Goal: Task Accomplishment & Management: Manage account settings

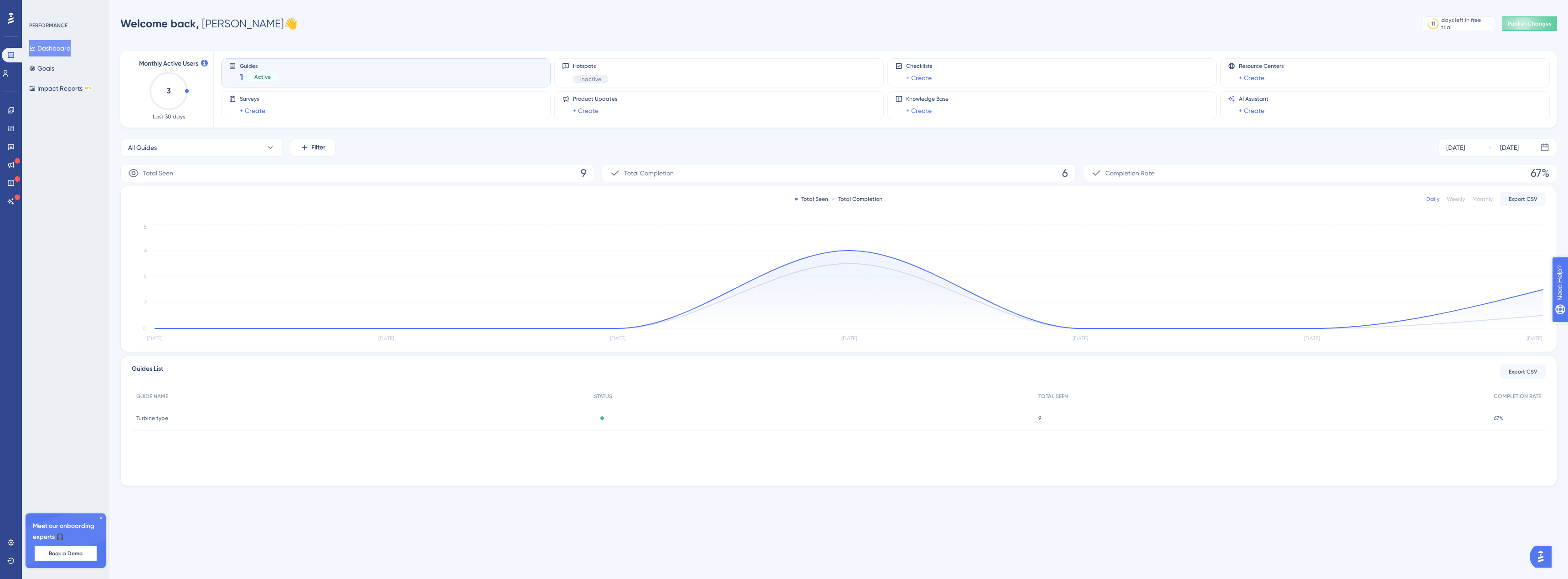
click at [1567, 325] on span "Need Help?" at bounding box center [1591, 329] width 36 height 11
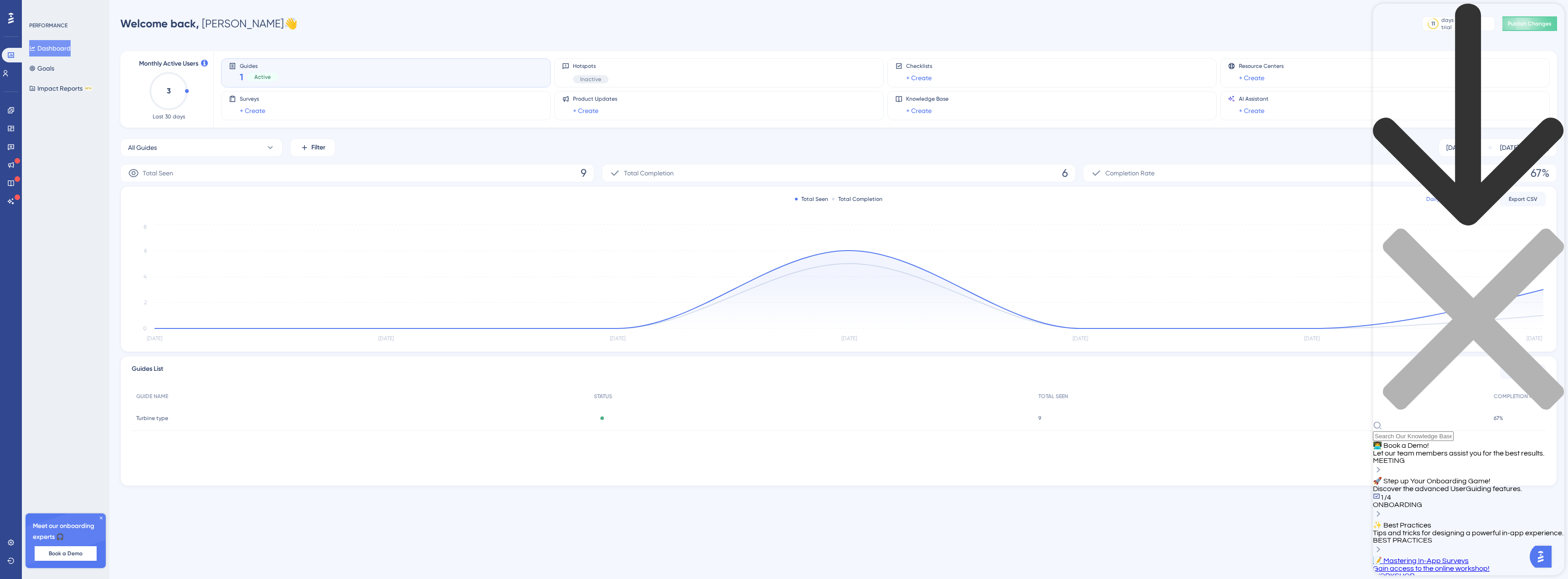
click at [1402, 421] on div "Resource Center Header" at bounding box center [1468, 430] width 191 height 20
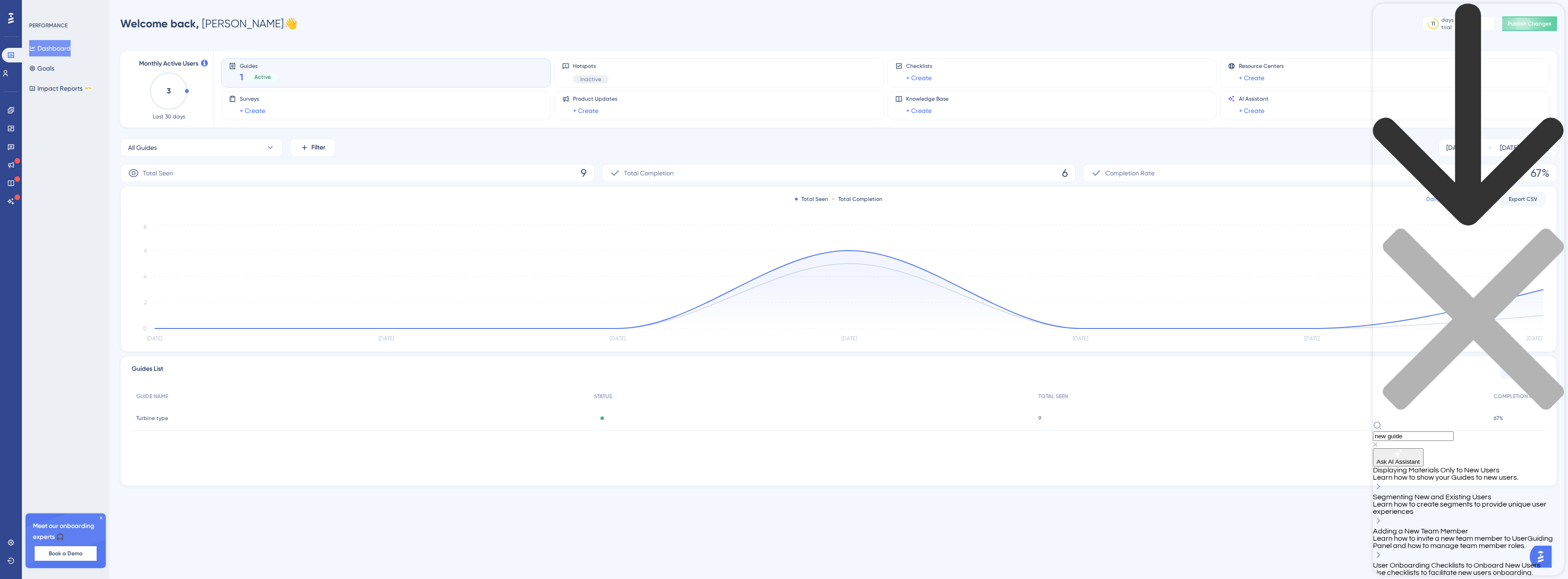
type input "new guide"
click at [829, 147] on div "All Guides Filter [DATE] [DATE]" at bounding box center [839, 147] width 1436 height 19
click at [634, 69] on div "Hotspots Inactive" at bounding box center [719, 73] width 314 height 21
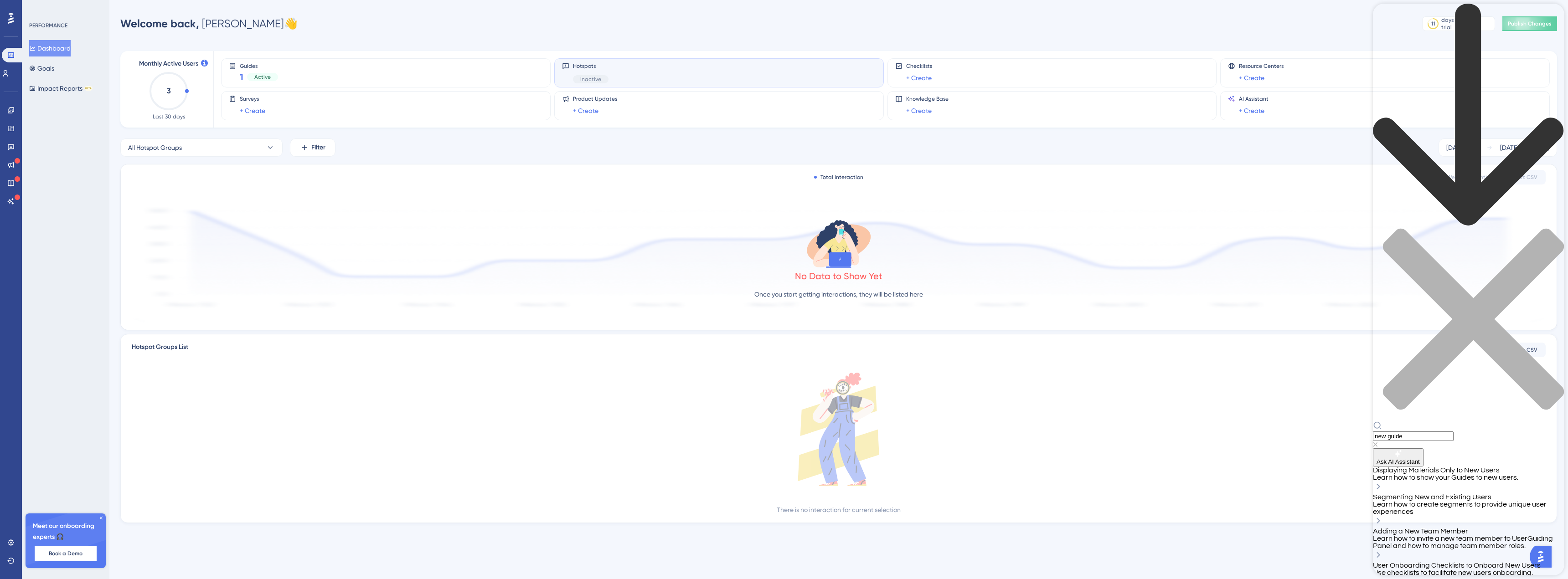
click at [853, 266] on icon at bounding box center [839, 243] width 73 height 52
click at [1546, 229] on div "close resource center" at bounding box center [1468, 325] width 191 height 193
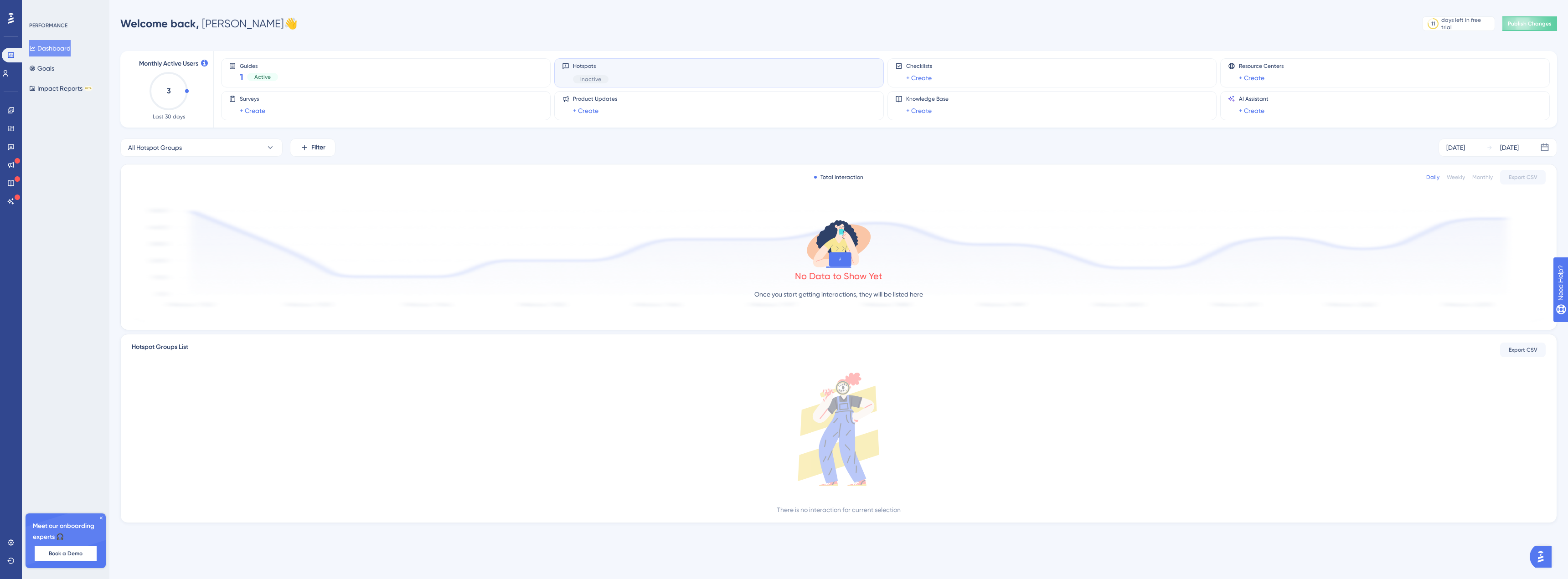
click at [1192, 276] on div "No Data to Show Yet Once you start getting interactions, they will be listed he…" at bounding box center [839, 261] width 1414 height 122
click at [284, 73] on div "Guides 1 Active" at bounding box center [385, 73] width 314 height 21
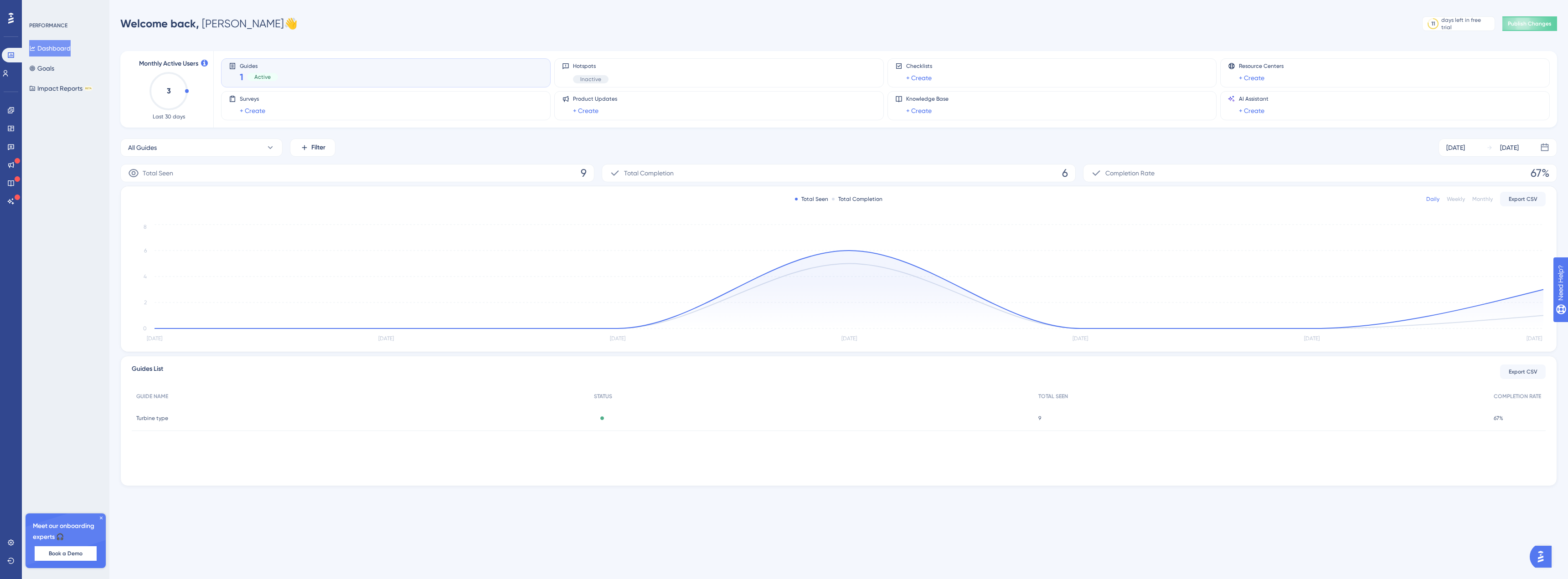
click at [968, 422] on div "Active" at bounding box center [810, 418] width 443 height 26
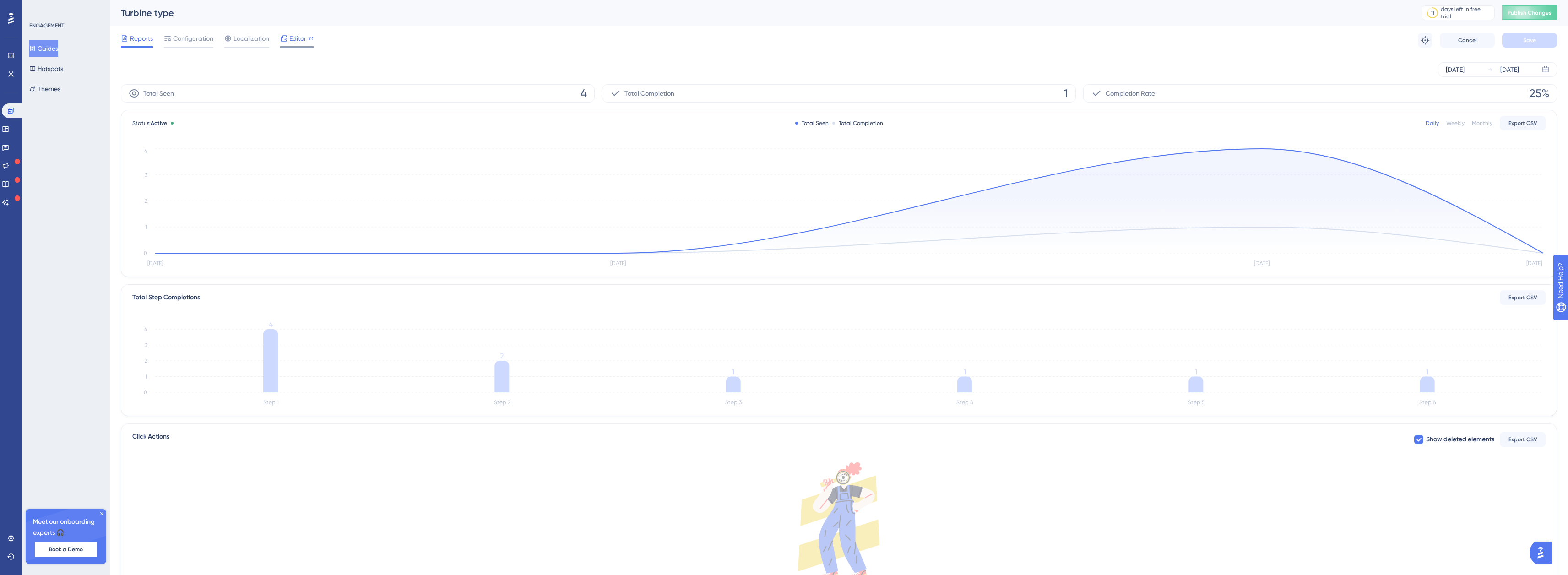
click at [295, 39] on span "Editor" at bounding box center [298, 39] width 17 height 11
click at [181, 38] on span "Configuration" at bounding box center [193, 39] width 41 height 11
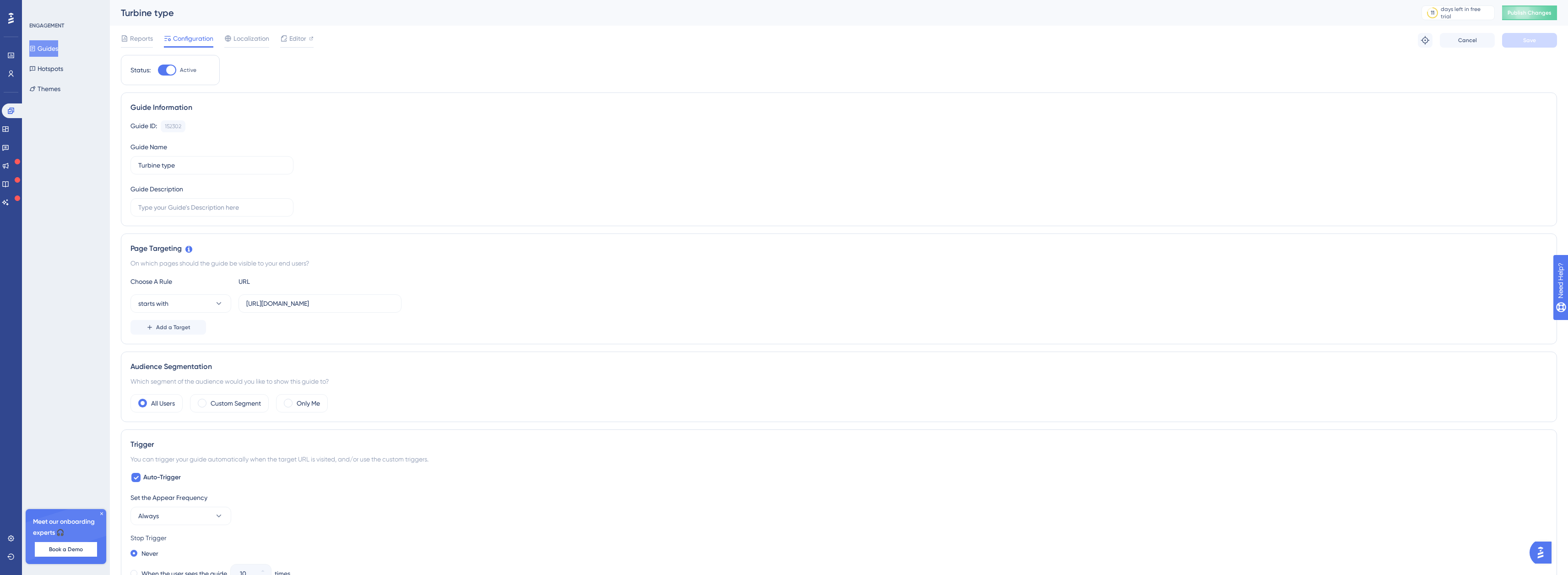
click at [166, 70] on div at bounding box center [170, 70] width 9 height 9
click at [158, 70] on input "Active" at bounding box center [157, 70] width 1 height 1
checkbox input "false"
click at [1517, 41] on button "Save" at bounding box center [1530, 41] width 55 height 15
click at [1531, 11] on span "Publish Changes" at bounding box center [1530, 12] width 44 height 7
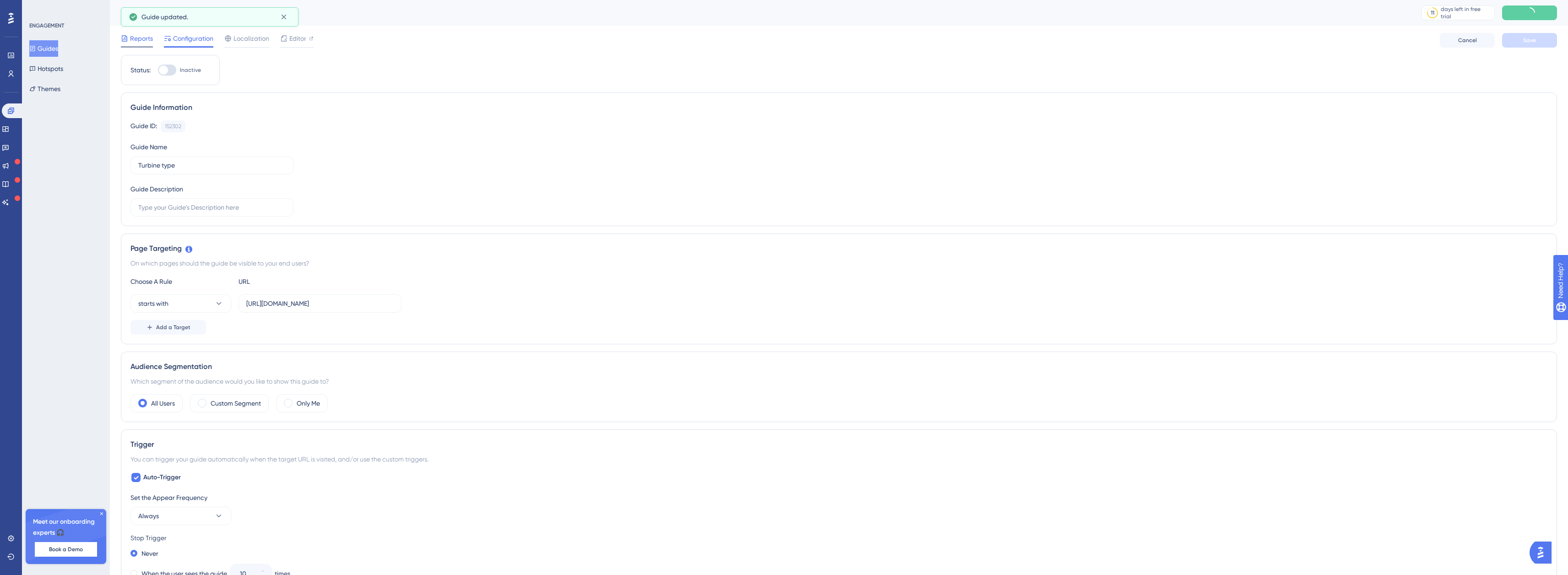
click at [142, 37] on span "Reports" at bounding box center [141, 39] width 23 height 11
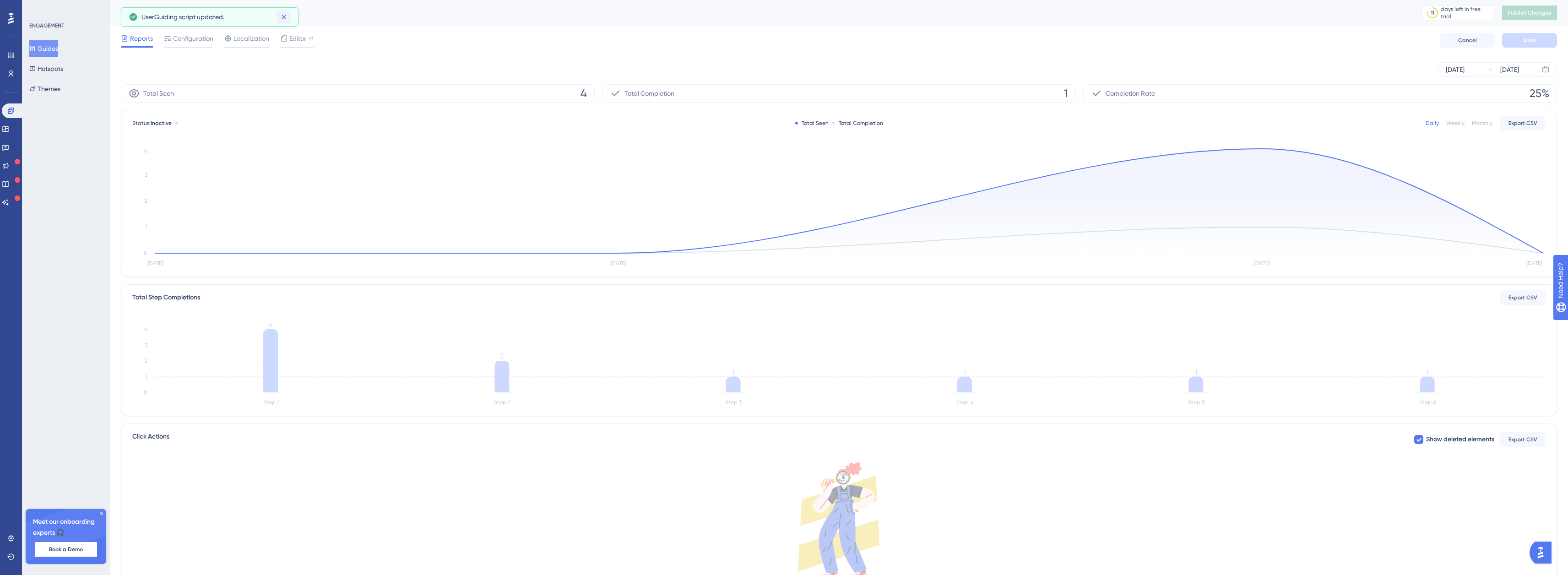
click at [285, 16] on icon at bounding box center [283, 16] width 9 height 9
click at [41, 53] on button "Guides" at bounding box center [44, 49] width 29 height 16
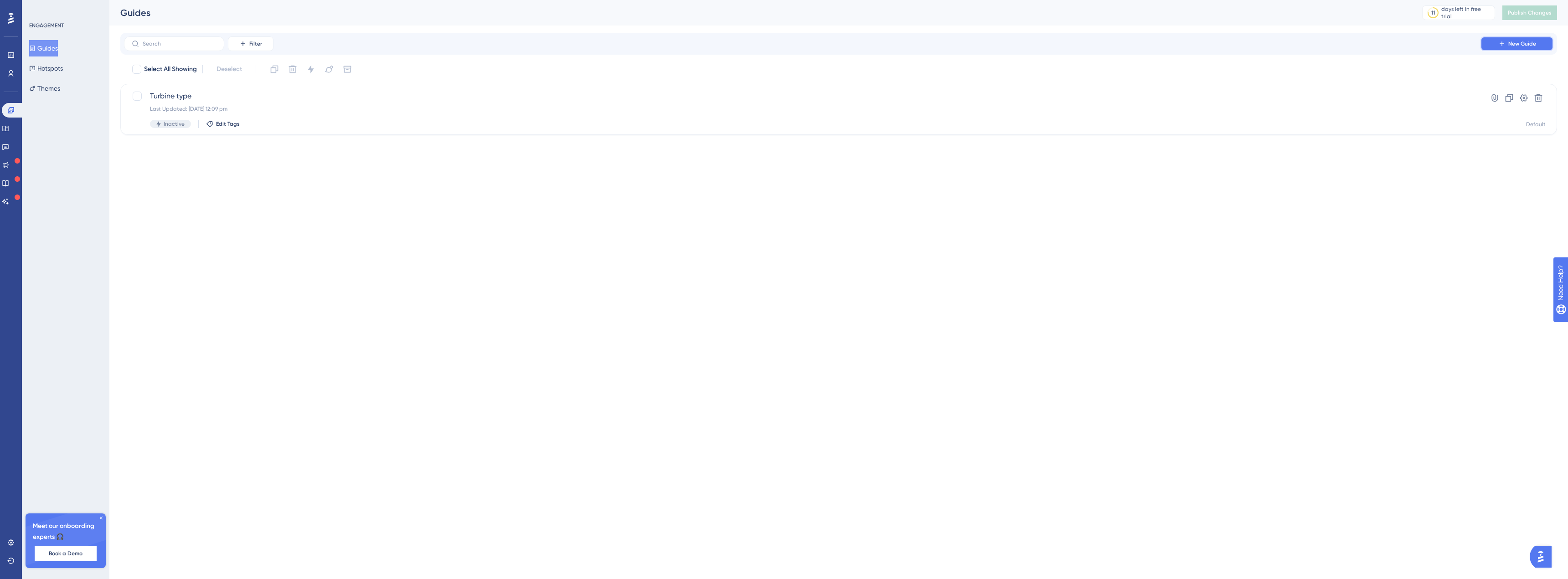
click at [1512, 44] on span "New Guide" at bounding box center [1522, 44] width 27 height 7
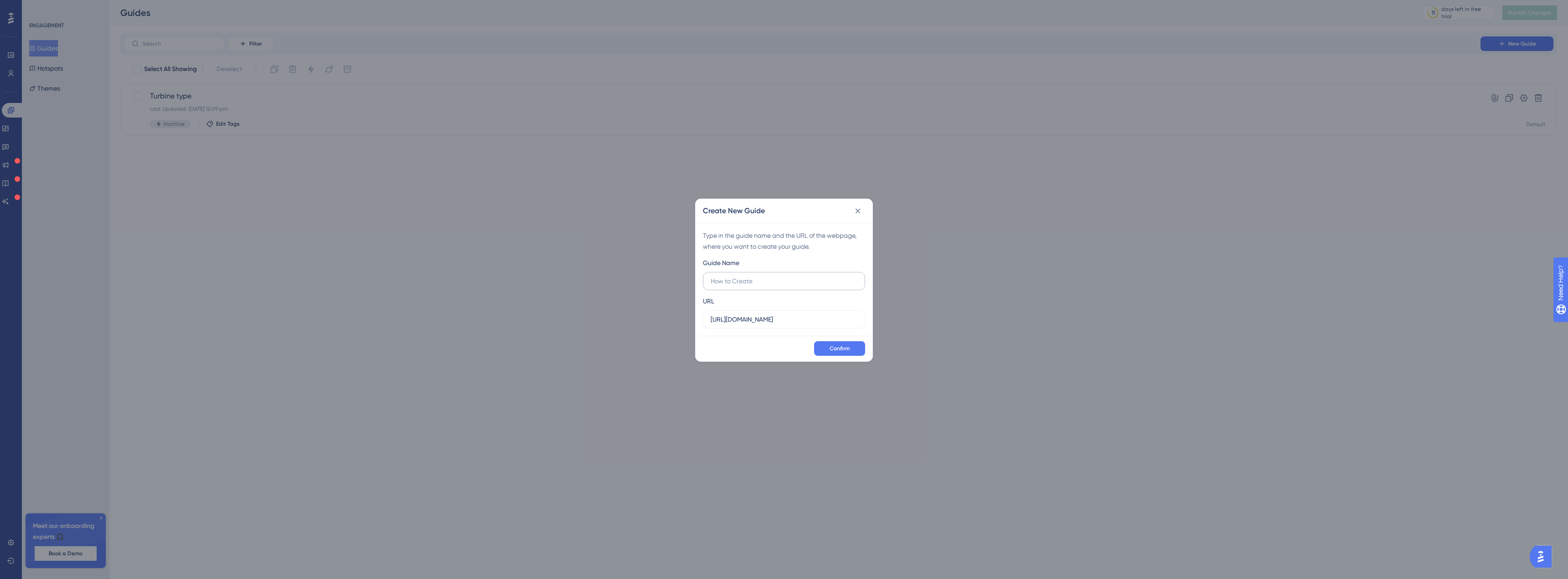
click at [756, 285] on input "text" at bounding box center [784, 281] width 147 height 10
type input "Context only layer"
click at [805, 316] on input "[URL][DOMAIN_NAME]" at bounding box center [784, 319] width 147 height 10
drag, startPoint x: 801, startPoint y: 321, endPoint x: 678, endPoint y: 317, distance: 123.1
click at [678, 317] on div "Create New Guide Type in the guide name and the URL of the webpage, where you w…" at bounding box center [784, 289] width 1568 height 579
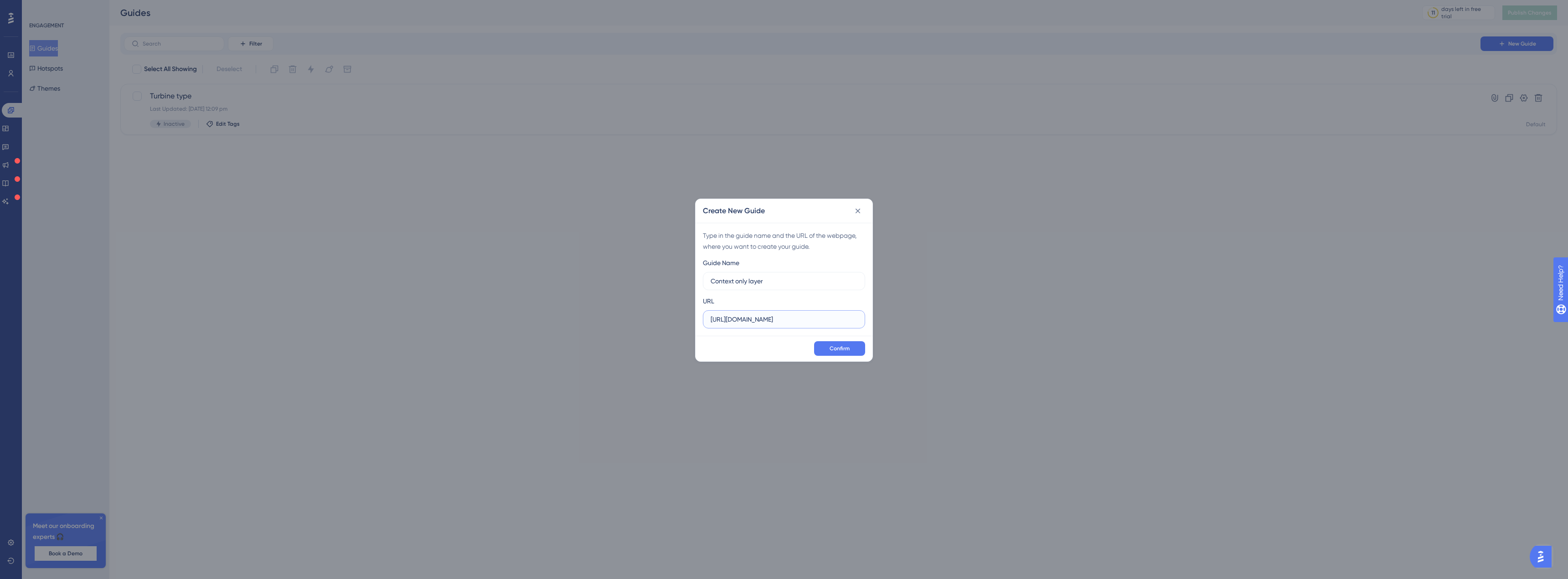
paste input "/layouts/9654/edit"
drag, startPoint x: 850, startPoint y: 319, endPoint x: 818, endPoint y: 321, distance: 32.1
click at [818, 321] on input "[URL][DOMAIN_NAME]" at bounding box center [784, 319] width 147 height 10
type input "[URL][DOMAIN_NAME]"
click at [840, 349] on span "Confirm" at bounding box center [839, 348] width 20 height 7
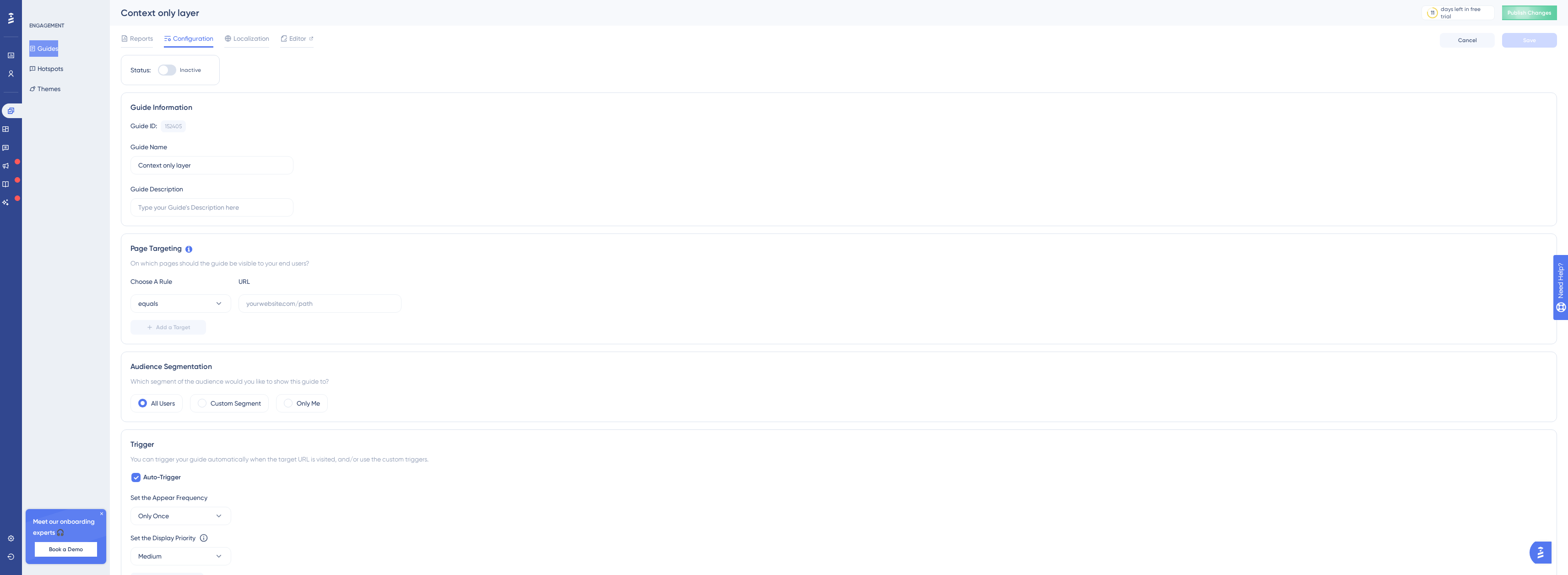
click at [45, 46] on button "Guides" at bounding box center [44, 49] width 29 height 16
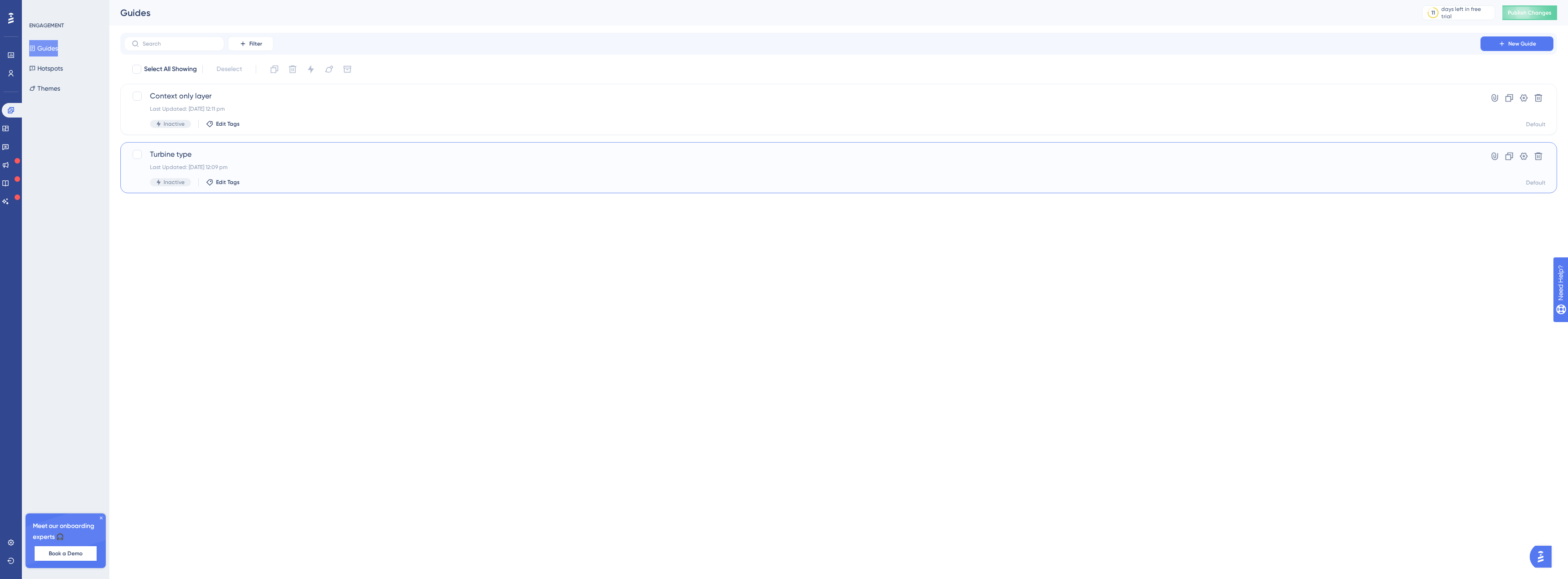
click at [330, 160] on div "Turbine type Last Updated: [DATE] 12:09 pm Inactive Edit Tags" at bounding box center [802, 167] width 1304 height 37
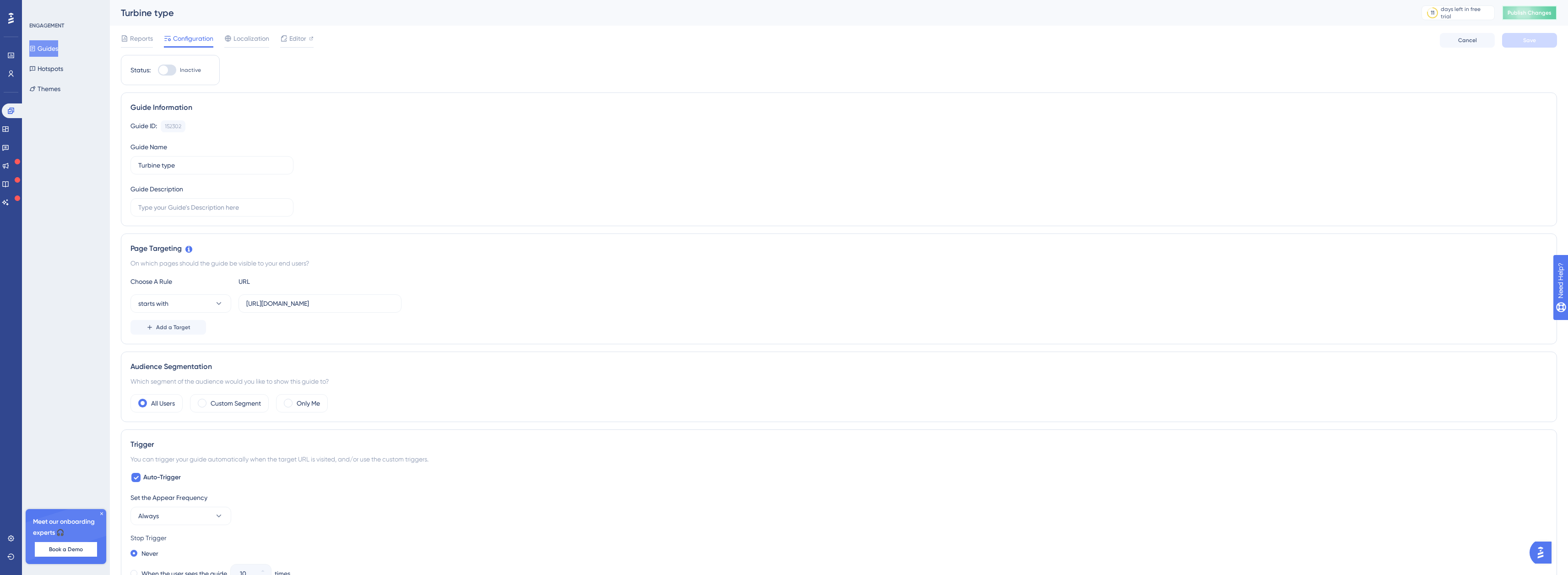
click at [1527, 15] on span "Publish Changes" at bounding box center [1530, 12] width 44 height 7
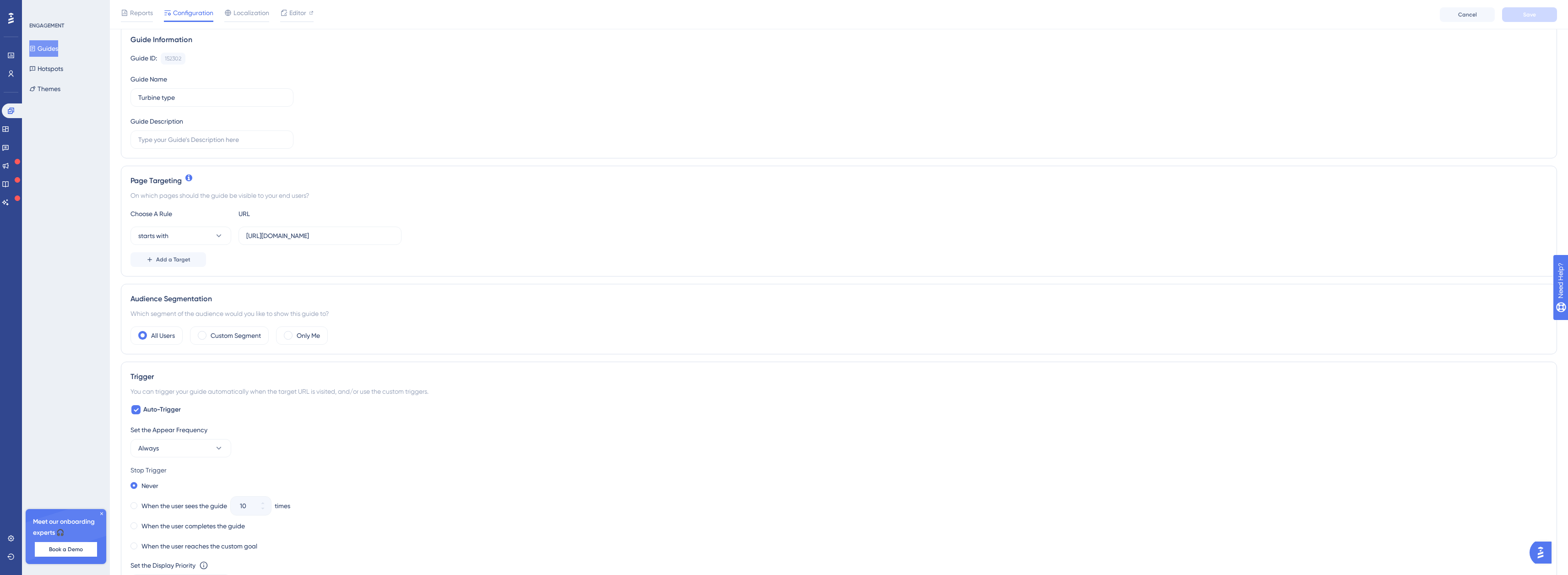
scroll to position [92, 0]
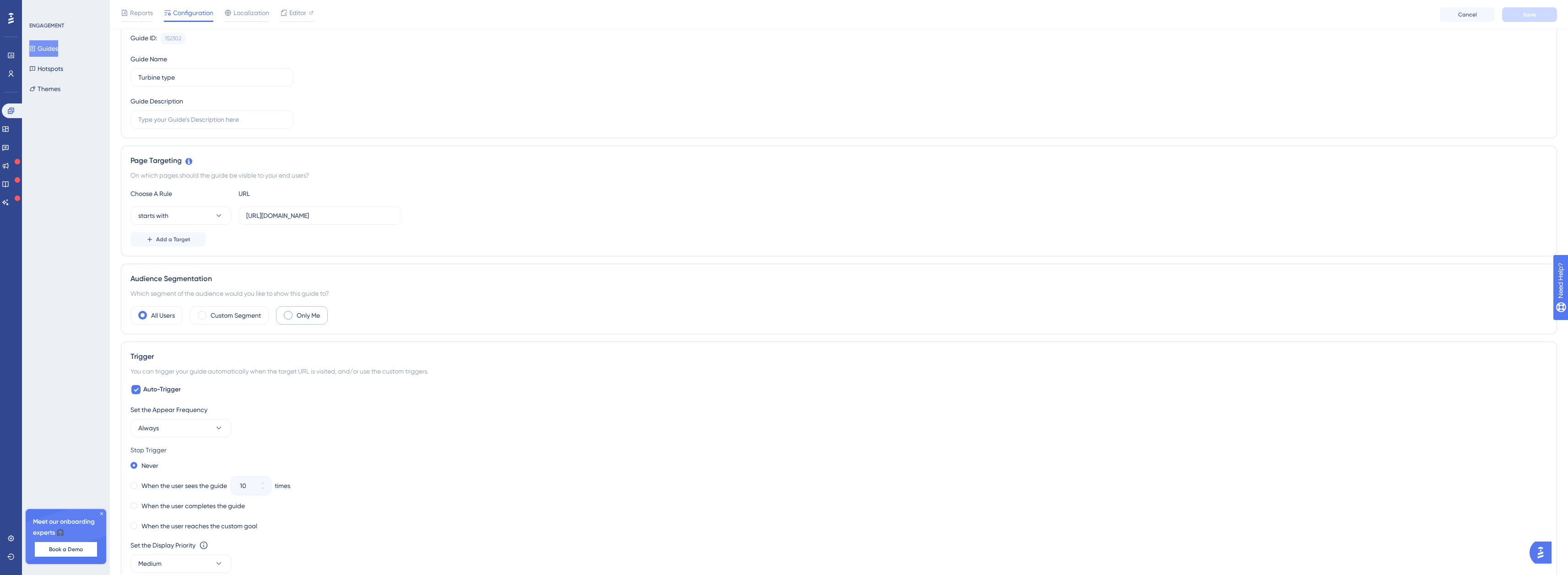
click at [286, 315] on span at bounding box center [288, 315] width 9 height 9
click at [295, 312] on input "radio" at bounding box center [295, 312] width 0 height 0
click at [179, 316] on div "All Users" at bounding box center [157, 315] width 52 height 19
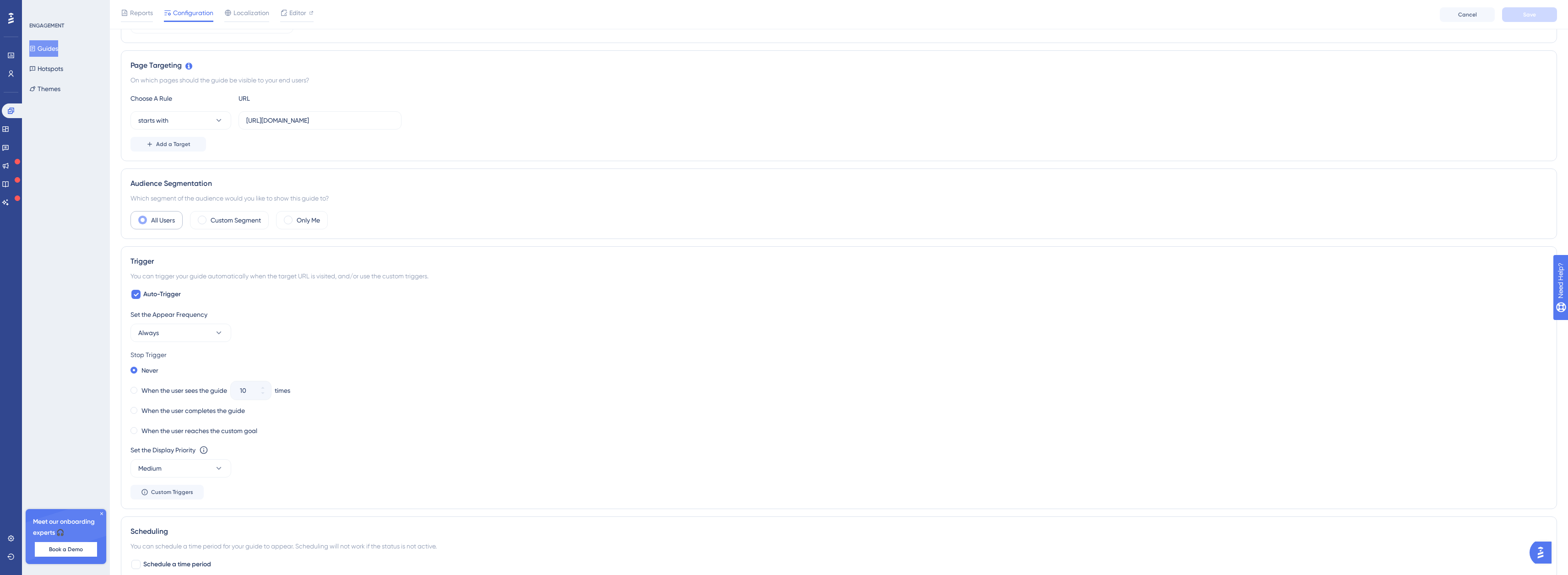
scroll to position [274, 0]
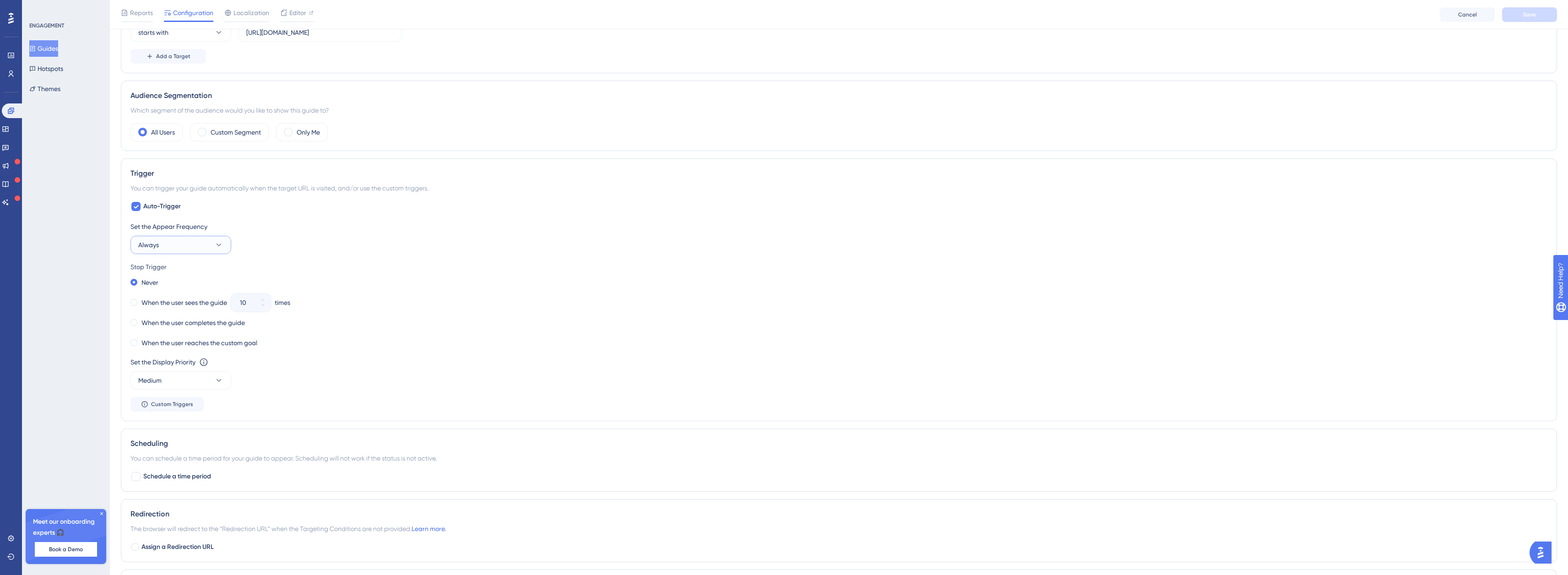
click at [159, 244] on button "Always" at bounding box center [181, 245] width 101 height 19
click at [166, 247] on button "Always" at bounding box center [181, 245] width 101 height 19
click at [165, 248] on button "Always" at bounding box center [181, 245] width 101 height 19
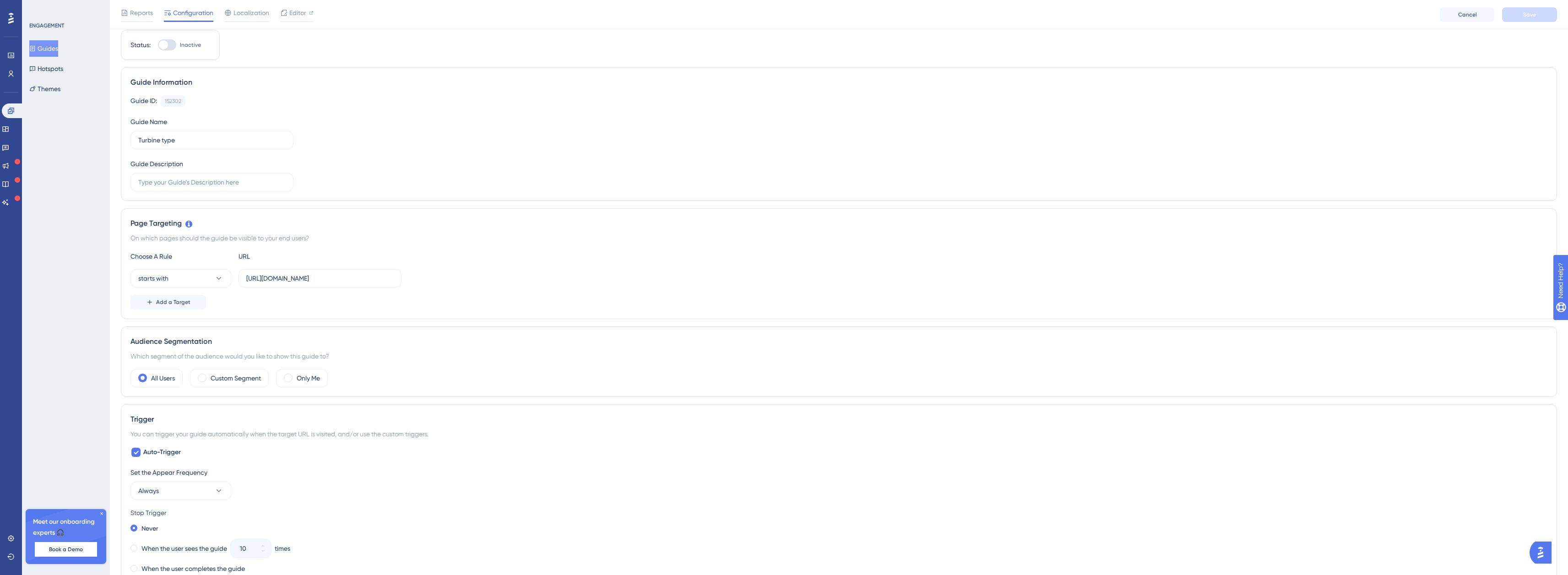
scroll to position [0, 0]
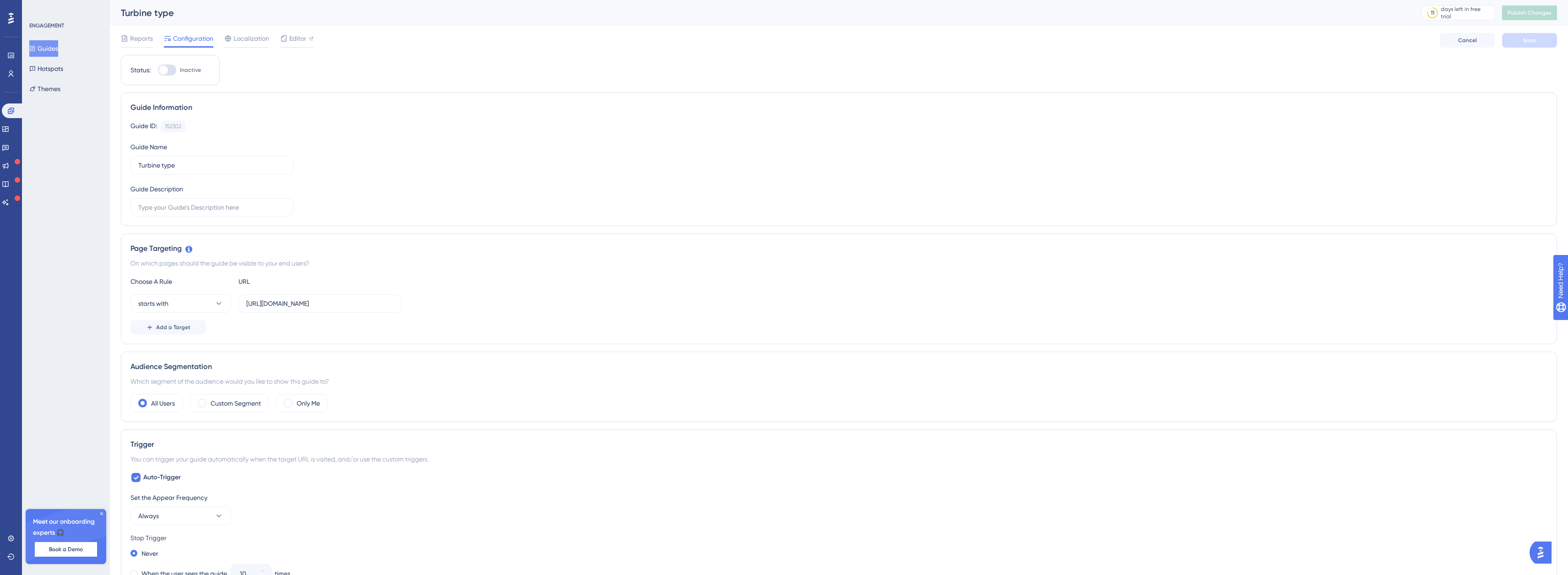
click at [163, 71] on div at bounding box center [163, 70] width 9 height 9
click at [158, 71] on input "Inactive" at bounding box center [157, 70] width 1 height 1
click at [170, 70] on div at bounding box center [170, 70] width 9 height 9
click at [158, 70] on input "Active" at bounding box center [157, 70] width 1 height 1
checkbox input "false"
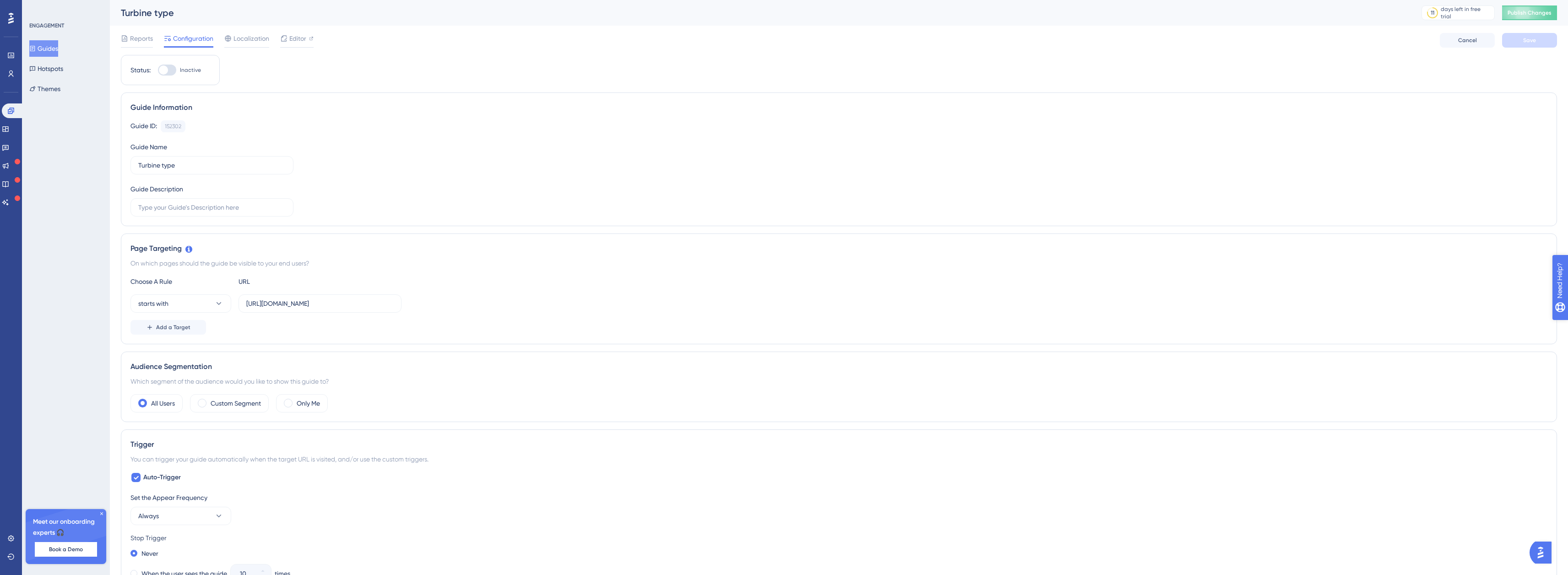
click at [1574, 329] on span "Need Help?" at bounding box center [1592, 328] width 36 height 11
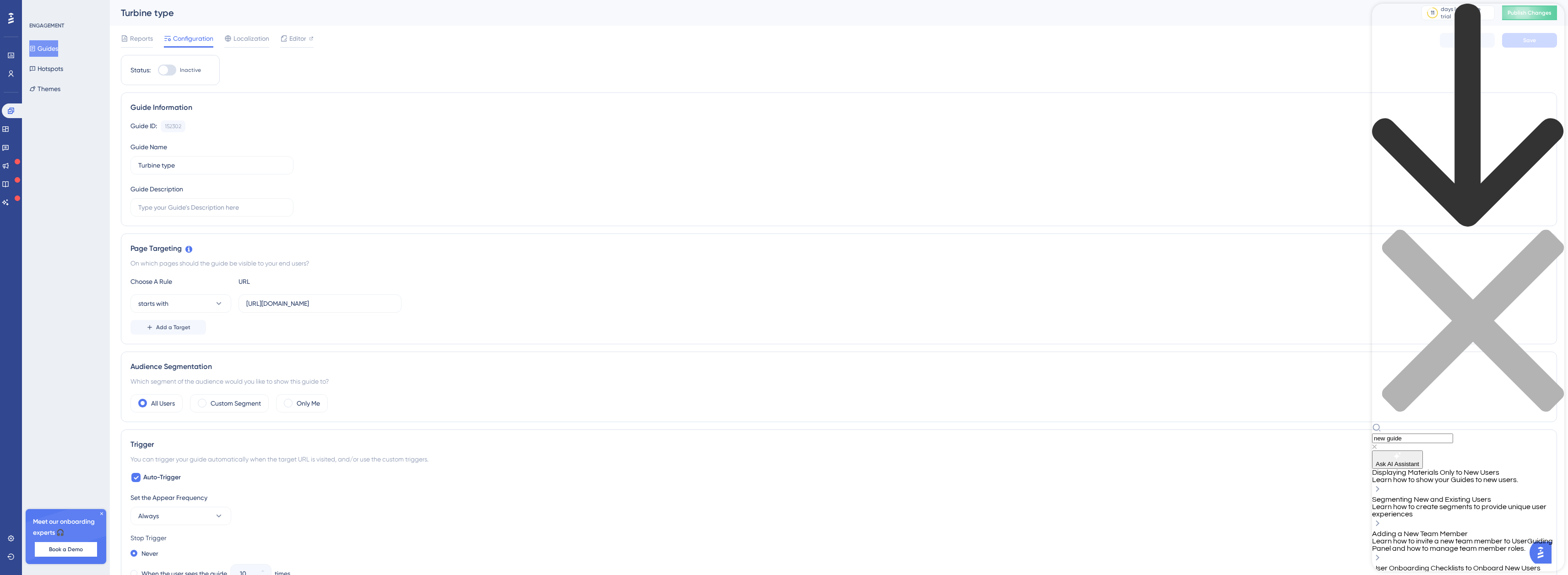
click at [1441, 433] on input "new guide" at bounding box center [1413, 438] width 81 height 10
type input "bullet points"
click at [1413, 503] on span "Can I Prevent Indexing My Articles and Posts?" at bounding box center [1446, 506] width 149 height 7
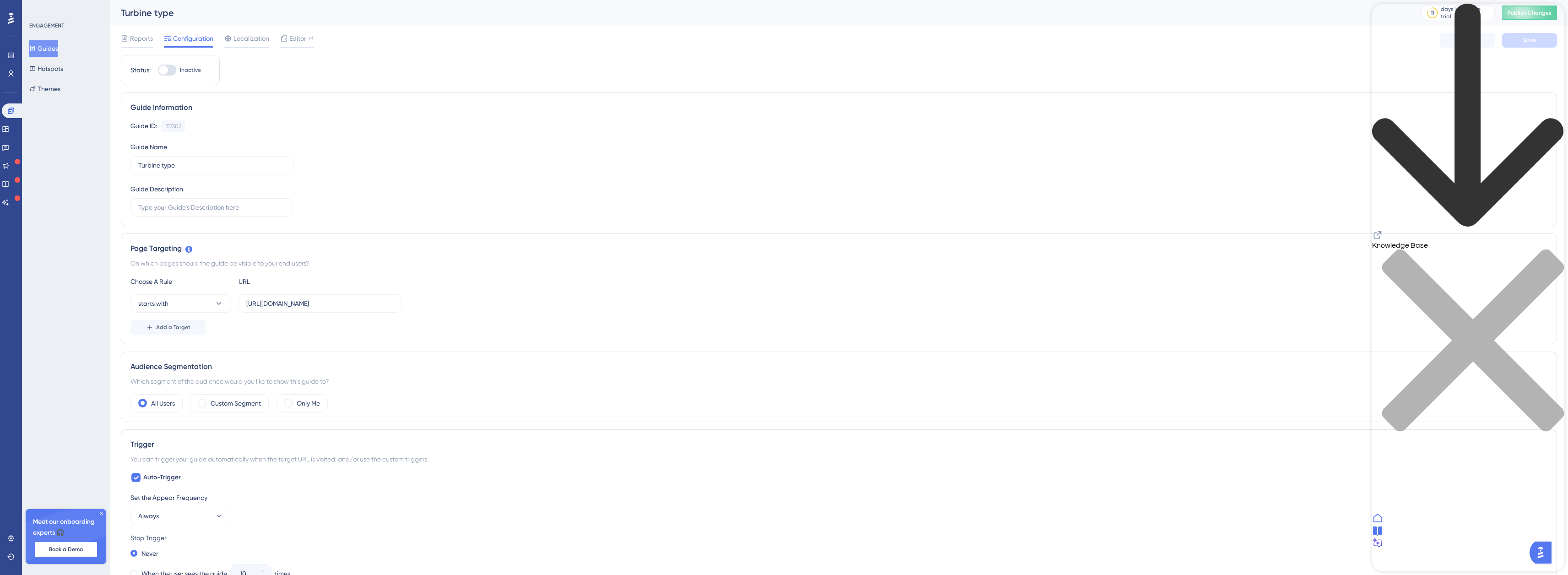
click at [1555, 249] on div "close resource center" at bounding box center [1468, 345] width 192 height 194
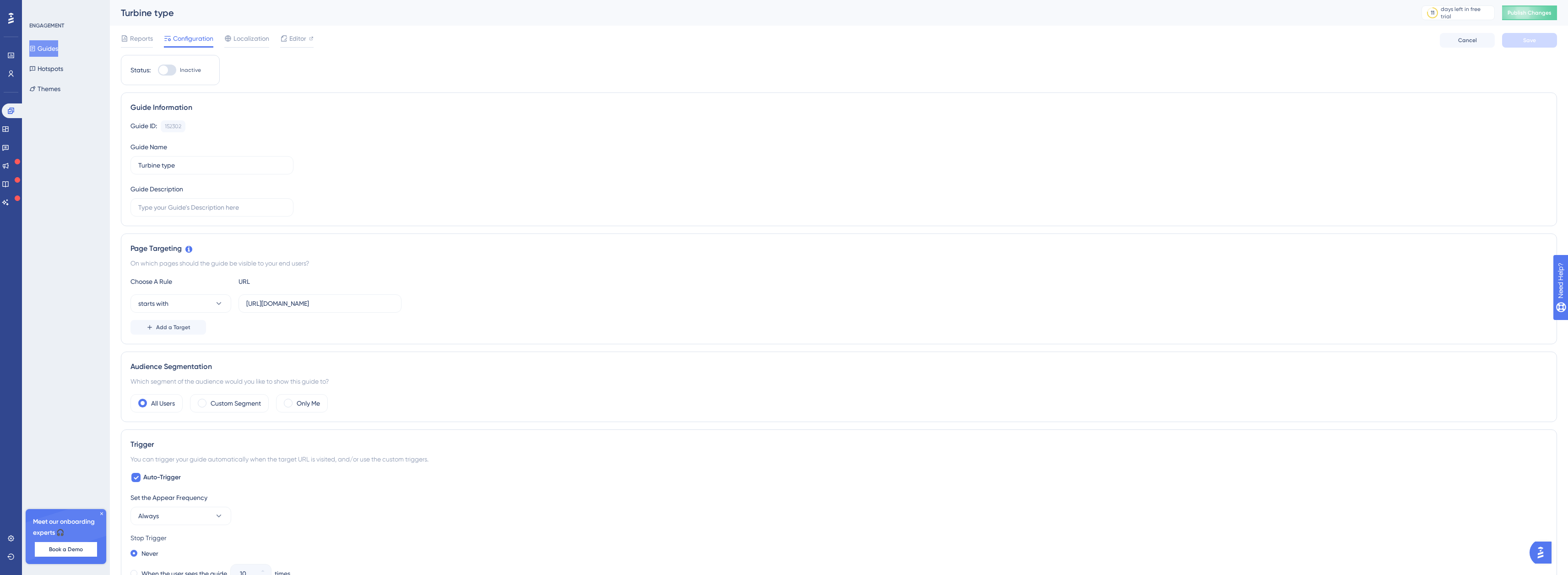
click at [47, 47] on button "Guides" at bounding box center [44, 49] width 29 height 16
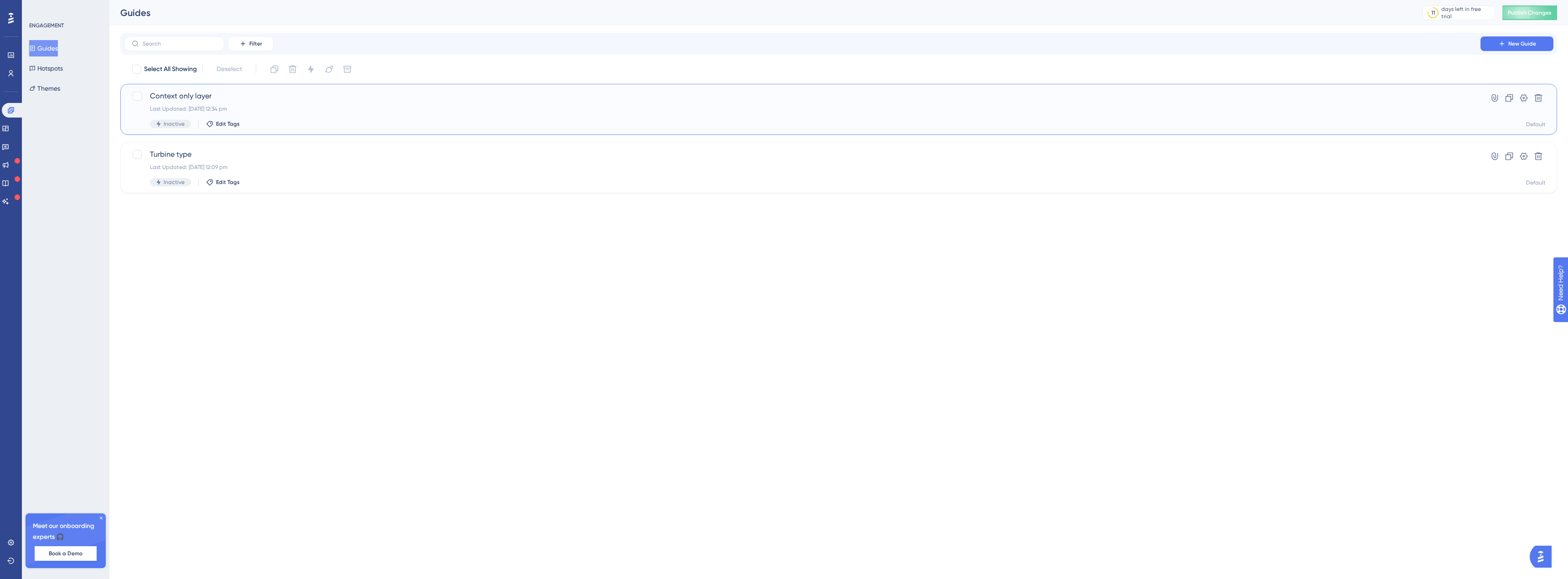
click at [201, 94] on span "Context only layer" at bounding box center [802, 96] width 1304 height 11
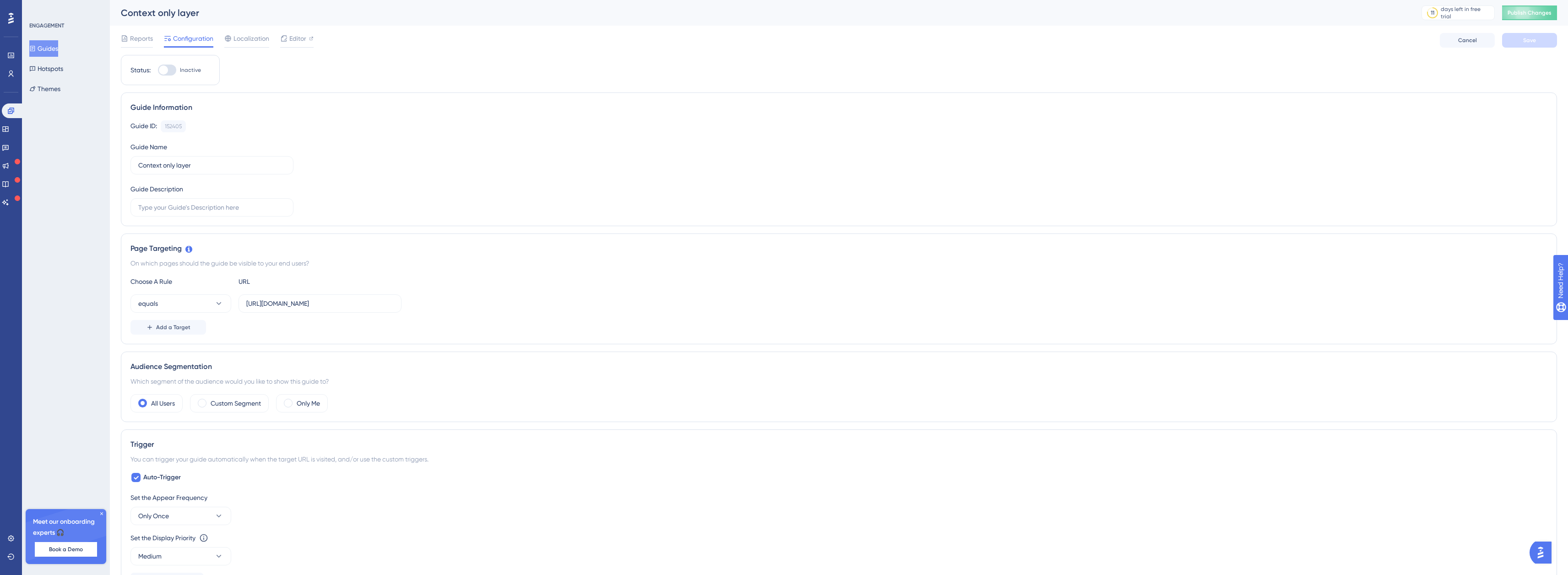
click at [162, 73] on div at bounding box center [163, 70] width 9 height 9
click at [158, 71] on input "Inactive" at bounding box center [157, 70] width 1 height 1
checkbox input "true"
click at [176, 307] on button "equals" at bounding box center [181, 303] width 101 height 19
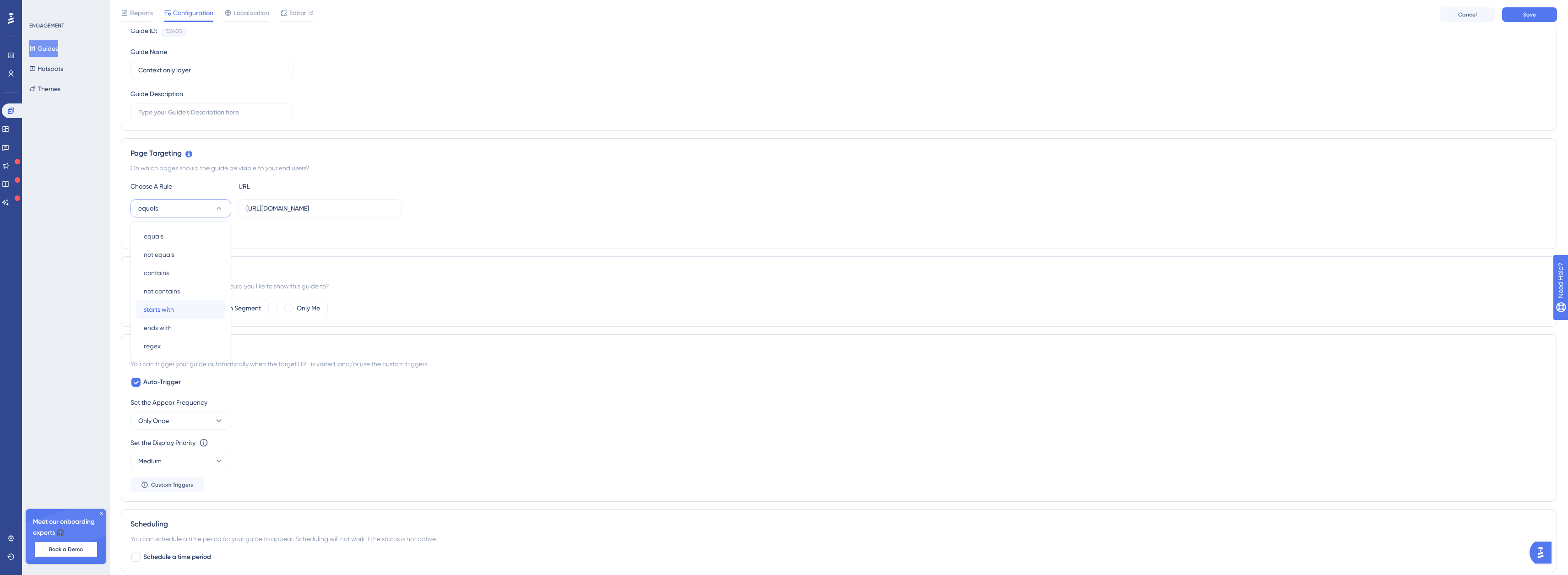
click at [177, 306] on div "starts with starts with" at bounding box center [180, 309] width 74 height 19
drag, startPoint x: 386, startPoint y: 208, endPoint x: 356, endPoint y: 209, distance: 30.0
click at [356, 209] on input "[URL][DOMAIN_NAME]" at bounding box center [320, 208] width 148 height 10
type input "[URL][DOMAIN_NAME]"
click at [627, 195] on div "Choose A Rule URL starts with [URL][DOMAIN_NAME] Add a Target" at bounding box center [839, 210] width 1417 height 58
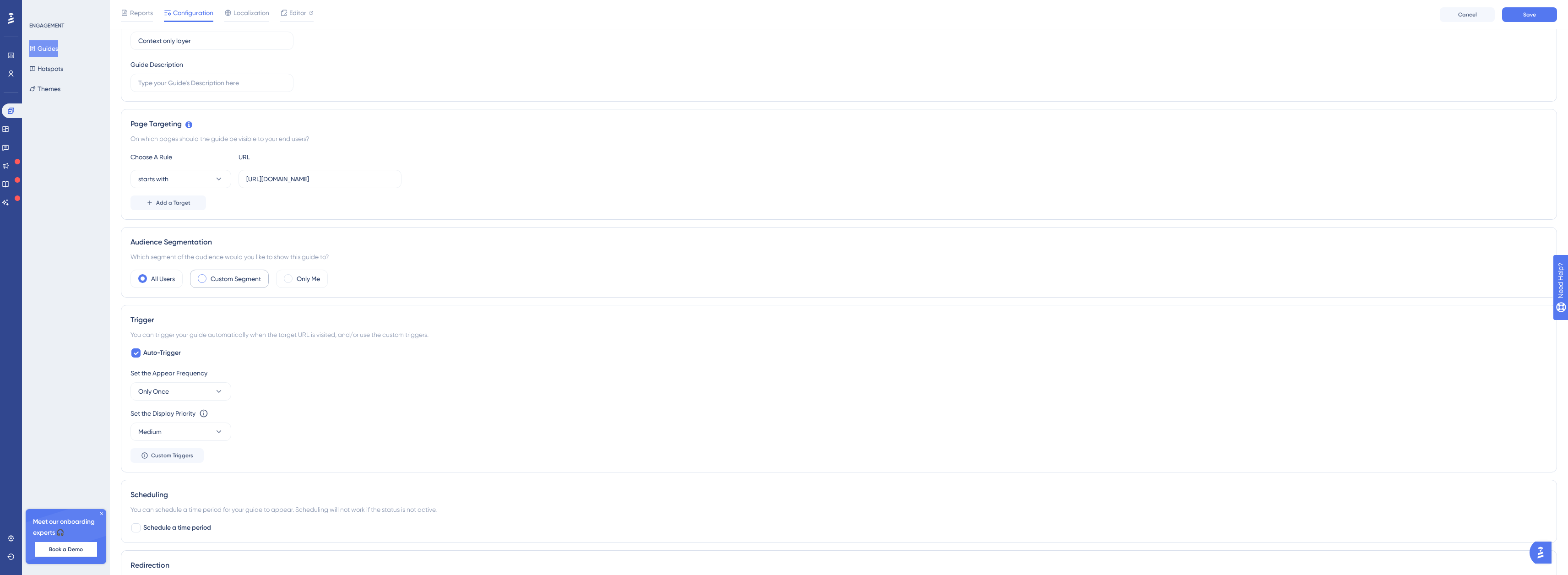
scroll to position [144, 0]
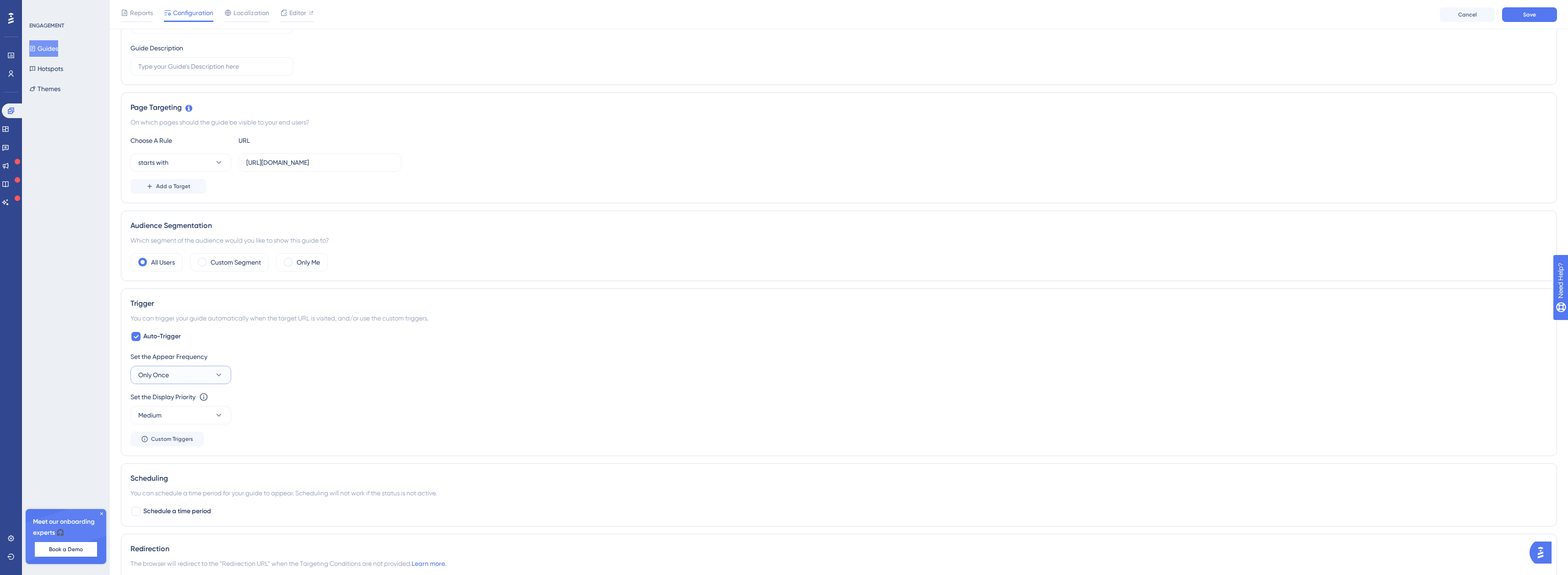
click at [154, 374] on span "Only Once" at bounding box center [153, 375] width 31 height 11
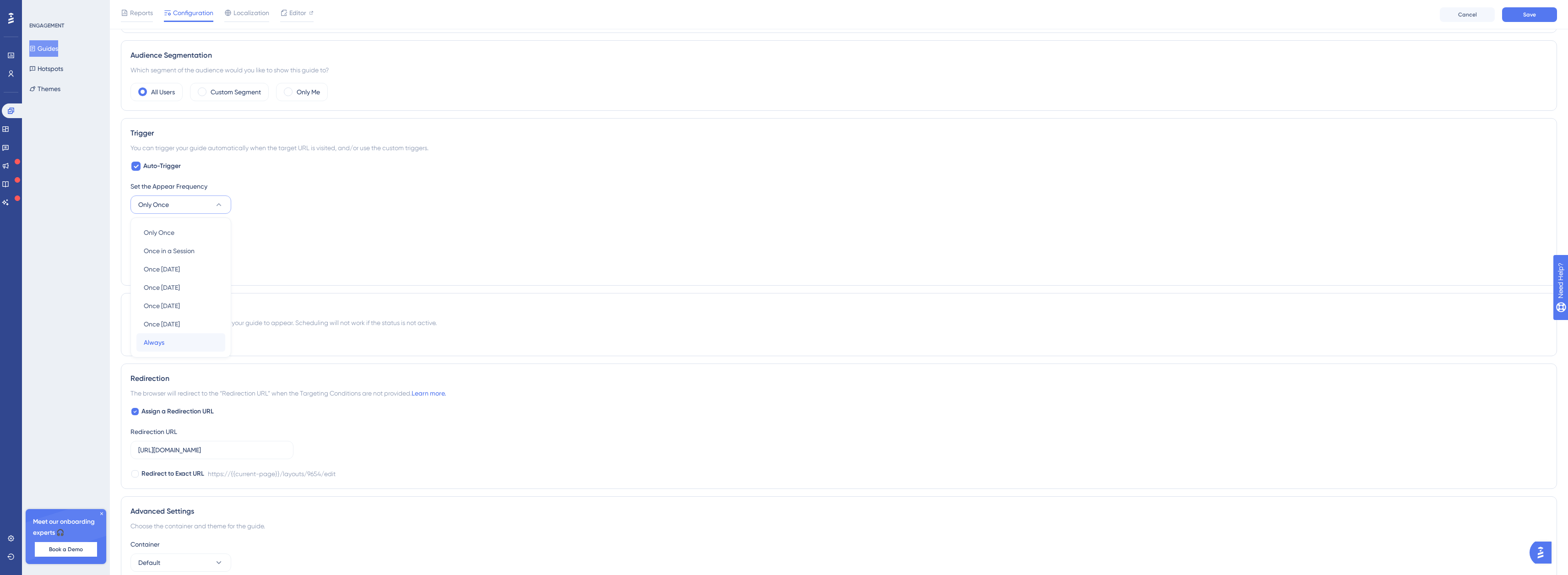
click at [162, 343] on span "Always" at bounding box center [153, 342] width 20 height 11
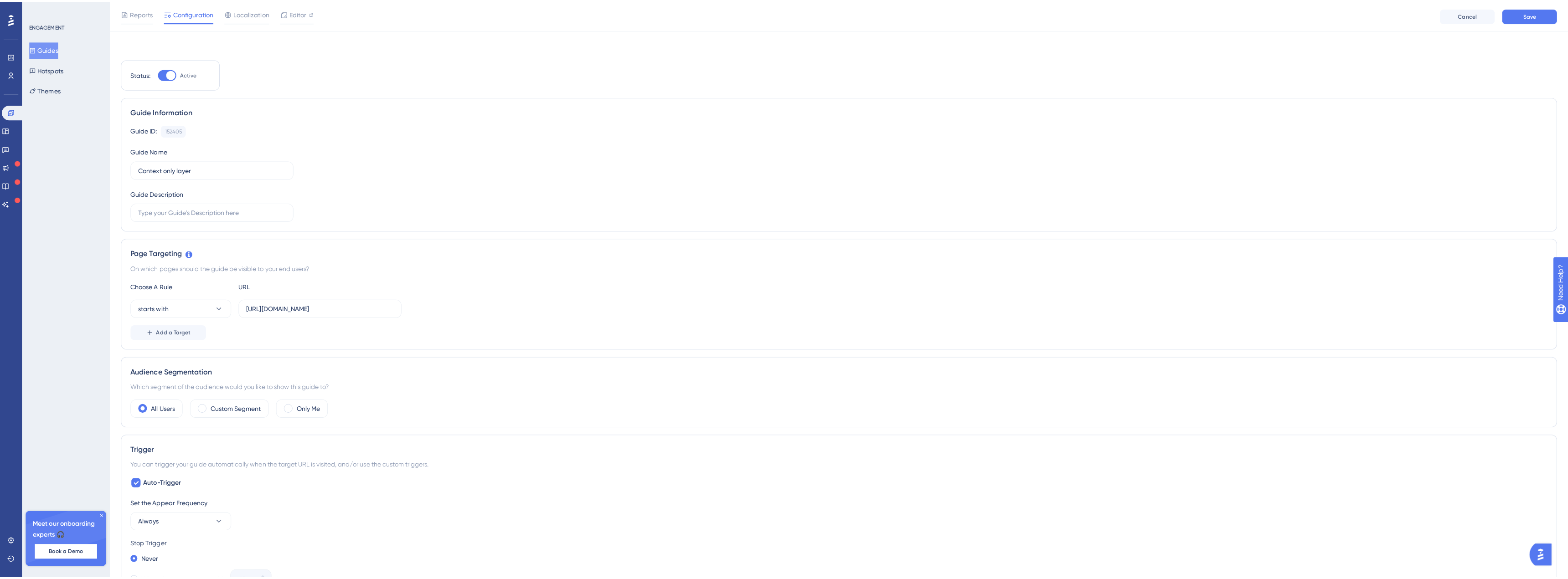
scroll to position [0, 0]
click at [1514, 38] on button "Save" at bounding box center [1523, 40] width 55 height 15
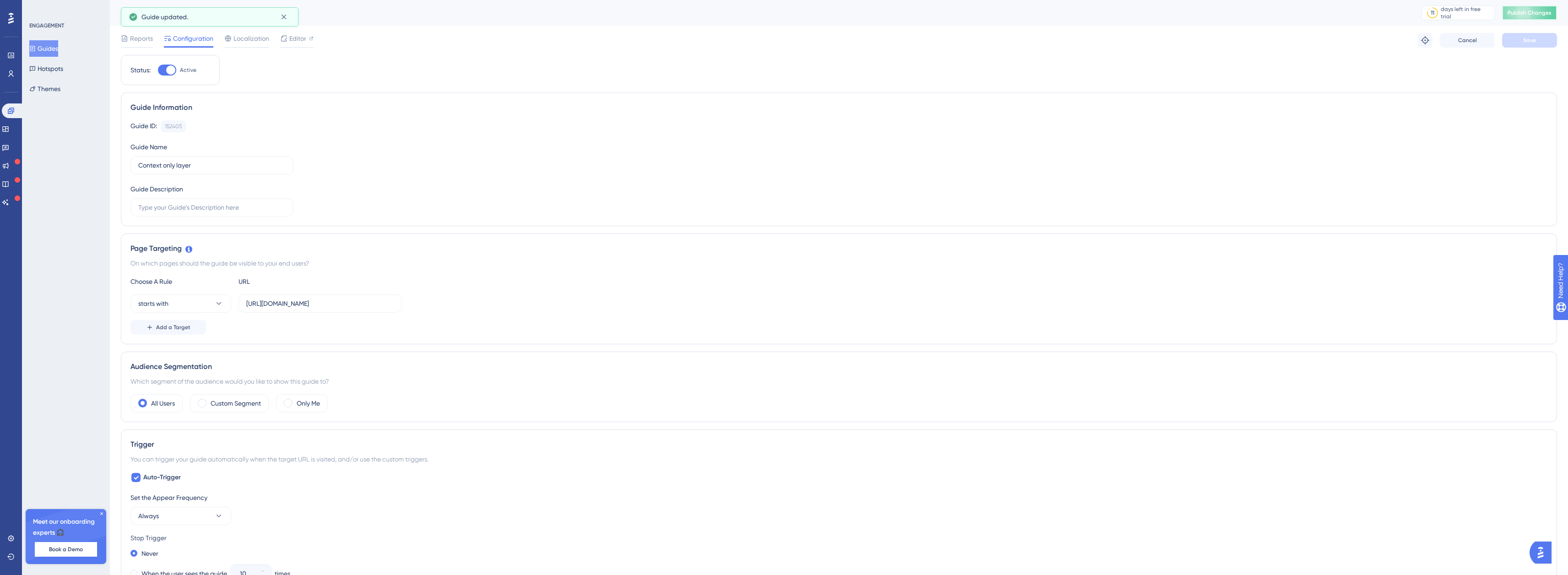
click at [1525, 15] on span "Publish Changes" at bounding box center [1530, 12] width 44 height 7
click at [49, 49] on button "Guides" at bounding box center [44, 49] width 29 height 16
